Goal: Task Accomplishment & Management: Manage account settings

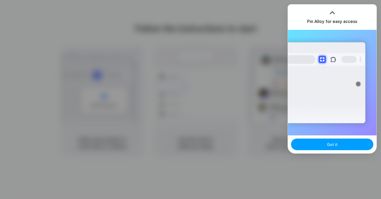
click at [327, 147] on span "Got it" at bounding box center [332, 145] width 11 height 6
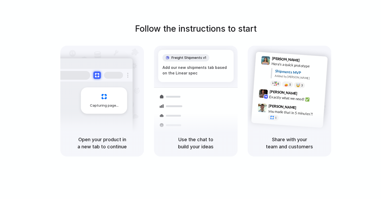
click at [125, 22] on div "Follow the instructions to start Capturing page Open your product in a new tab …" at bounding box center [195, 89] width 381 height 134
click at [113, 80] on div at bounding box center [92, 75] width 79 height 13
click at [199, 86] on div "Freight Shipments v1 Add our new shipments tab b | Shipments Container from [GE…" at bounding box center [196, 106] width 90 height 112
click at [289, 77] on div "Added by [PERSON_NAME]" at bounding box center [299, 78] width 49 height 8
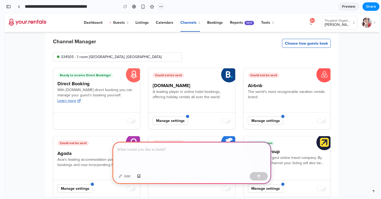
click at [161, 7] on div "button" at bounding box center [161, 6] width 4 height 4
click at [161, 7] on div "Duplicate Delete" at bounding box center [190, 99] width 381 height 199
click at [213, 23] on link "Bookings" at bounding box center [215, 22] width 16 height 13
click at [94, 54] on button "334505 - 1 room Apartment, Hà Nội, Vietnam" at bounding box center [117, 57] width 129 height 9
click at [94, 56] on span "334505 - 1 room Apartment, Hà Nội, Vietnam" at bounding box center [117, 56] width 113 height 5
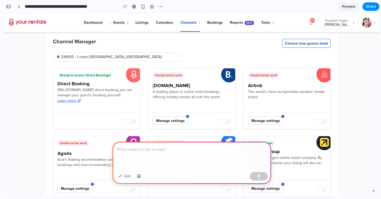
click at [289, 43] on button "Choose how guests book" at bounding box center [306, 43] width 49 height 9
click at [232, 44] on div "Channel Manager 334505 - 1 room Apartment, Hà Nội, Vietnam Choose how guests bo…" at bounding box center [192, 42] width 278 height 6
click at [204, 150] on p at bounding box center [191, 150] width 149 height 6
click at [178, 152] on p at bounding box center [191, 150] width 149 height 6
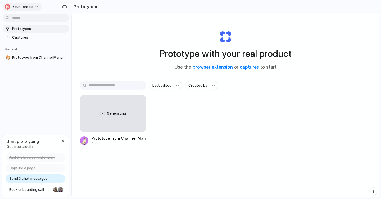
click at [25, 7] on span "Your Rentals" at bounding box center [22, 6] width 21 height 5
click at [25, 7] on div "Settings Invite members Change theme Sign out" at bounding box center [190, 99] width 381 height 199
